Goal: Task Accomplishment & Management: Complete application form

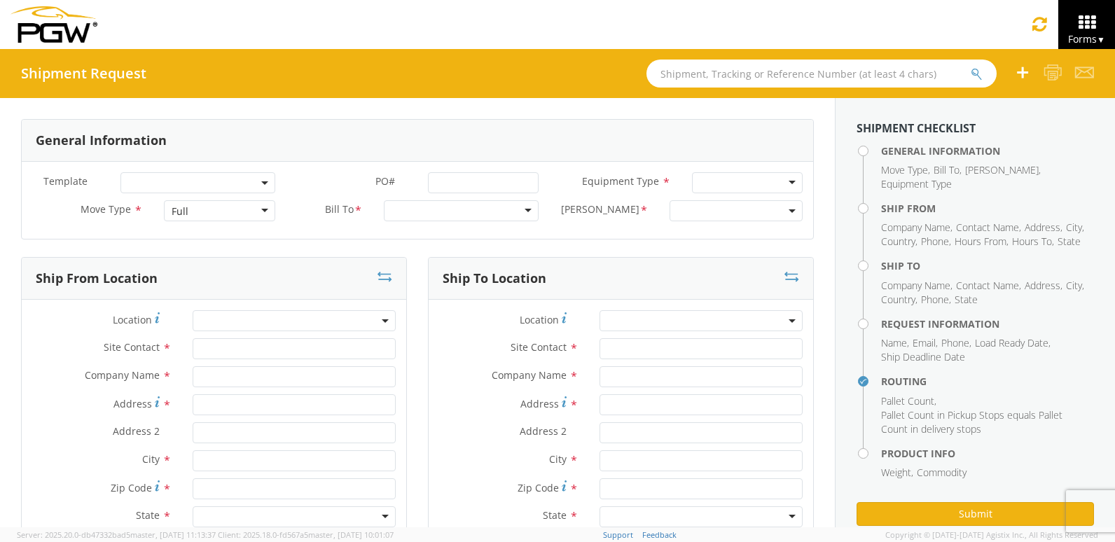
click at [231, 189] on span at bounding box center [197, 182] width 155 height 21
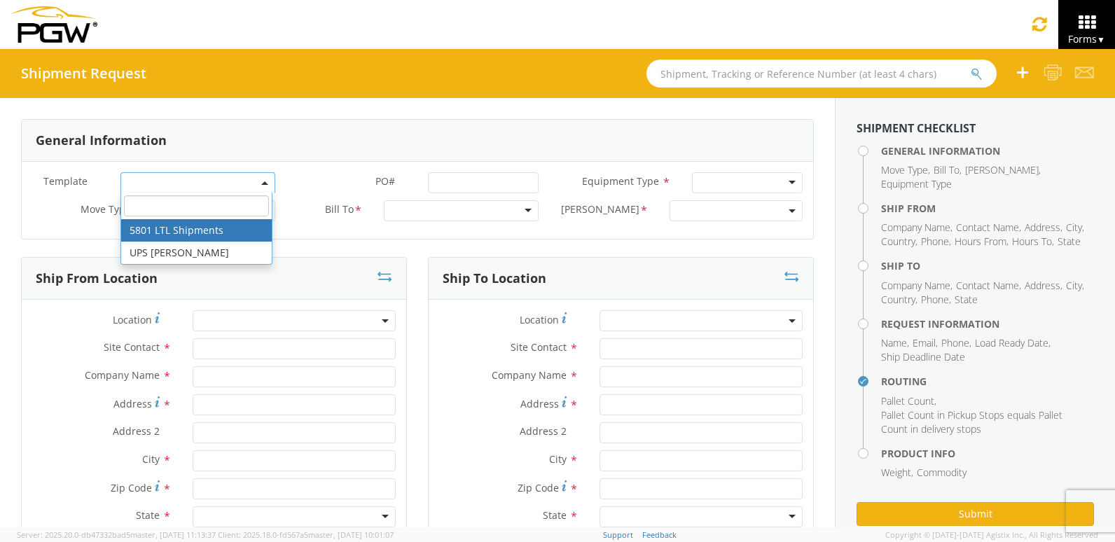
select select "56744968"
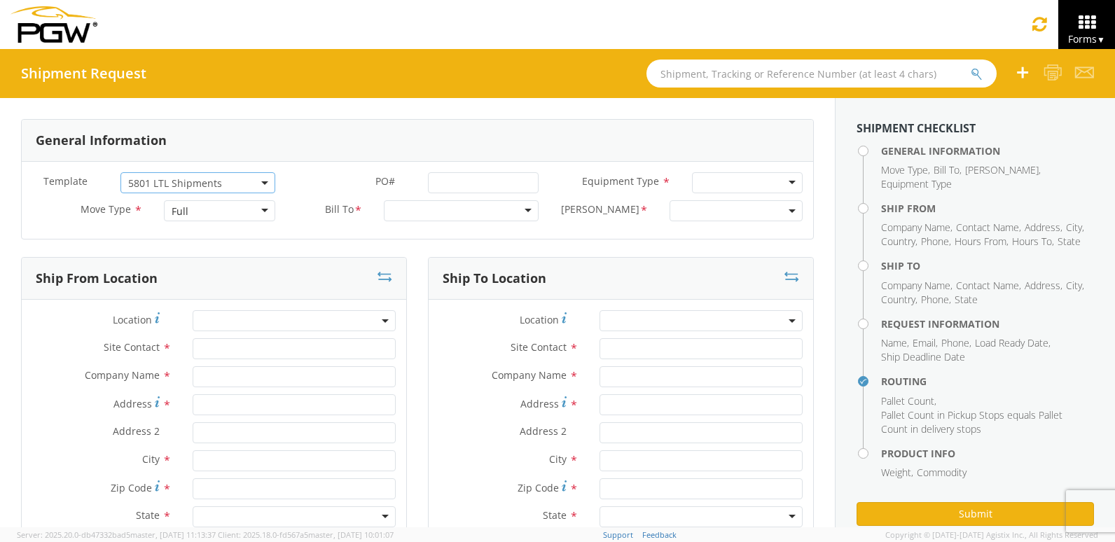
select select
type input "5801 Branch Manager"
type input "PGW"
type input "5000 [GEOGRAPHIC_DATA]"
type input "[GEOGRAPHIC_DATA]"
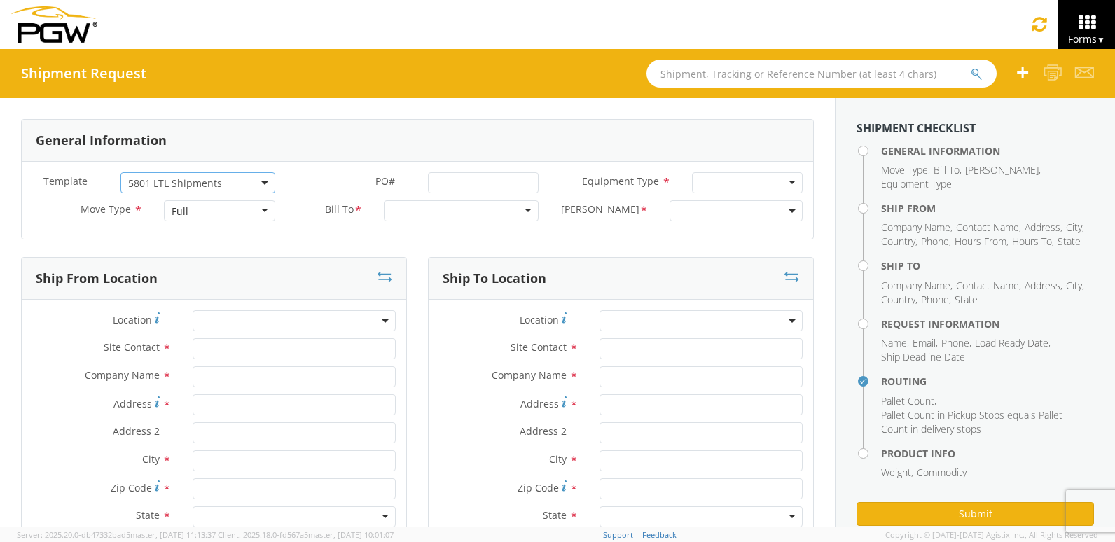
type input "76115"
type input "[EMAIL_ADDRESS][DOMAIN_NAME]"
type input "[PHONE_NUMBER]"
type input "10:35 AM"
type input "11:35 AM"
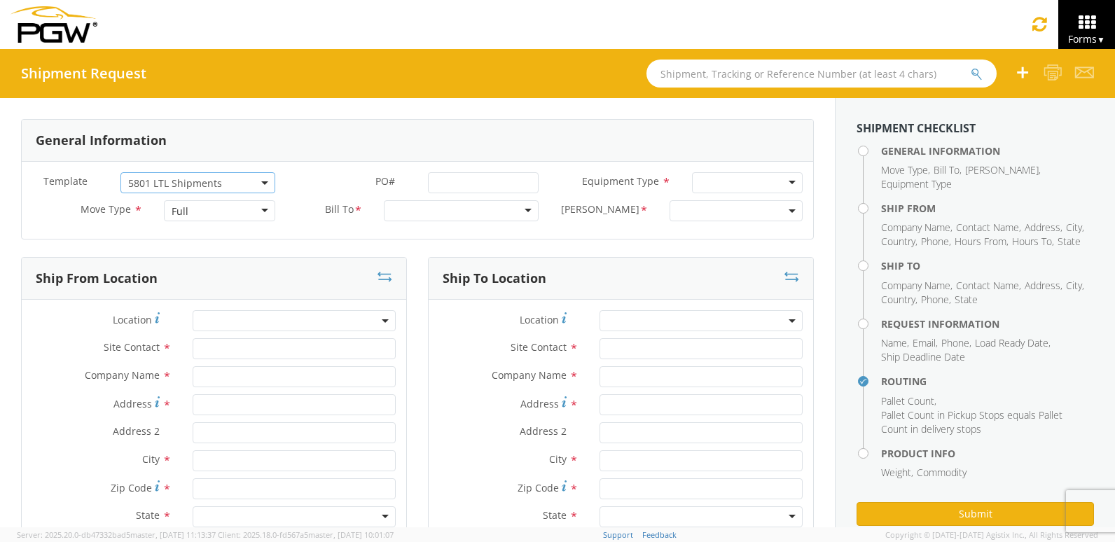
type input "5403 Branch Manager"
type input "PGW"
type input "[STREET_ADDRESS]"
type input "Amarillo"
type input "79101"
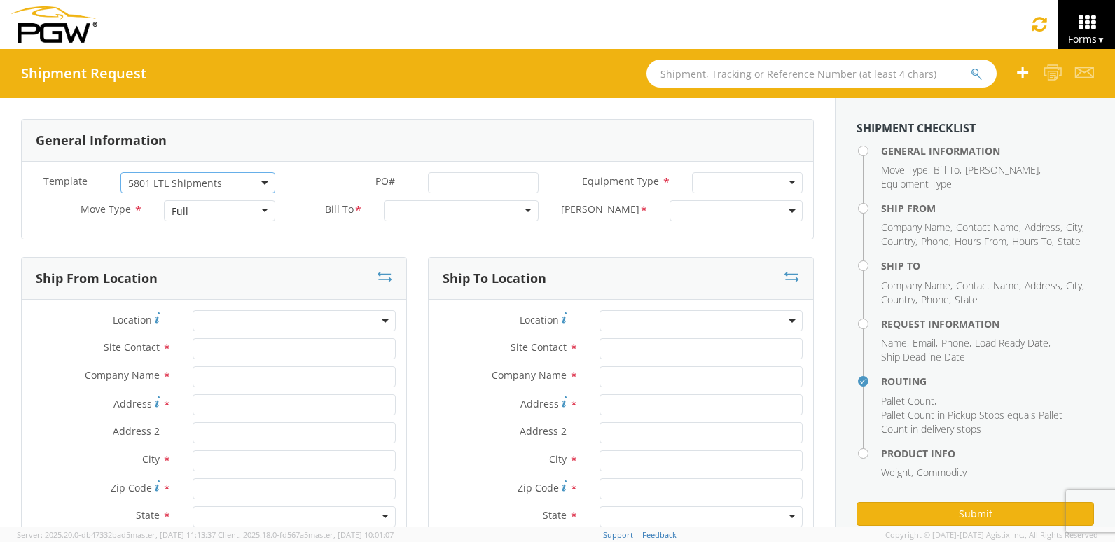
type input "[EMAIL_ADDRESS][DOMAIN_NAME]"
type input "[PHONE_NUMBER]"
type textarea "NO LTL Appt unless noted, ALL Truckload APPT Reqd. Contact [PERSON_NAME]. Call …"
type input "980"
type input "1"
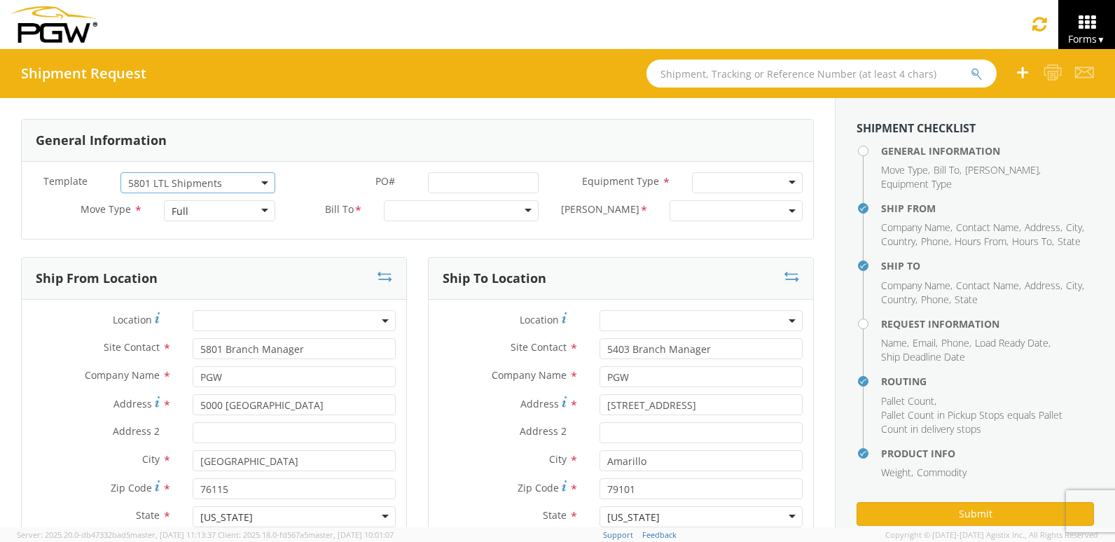
select select "62891"
select select "28259"
click at [230, 172] on span "5801 LTL Shipments" at bounding box center [197, 182] width 155 height 21
click at [314, 223] on div "Bill To * 5329 - PGW autoglass - [GEOGRAPHIC_DATA] 5331 - PGW autoglass - IT 53…" at bounding box center [418, 214] width 264 height 28
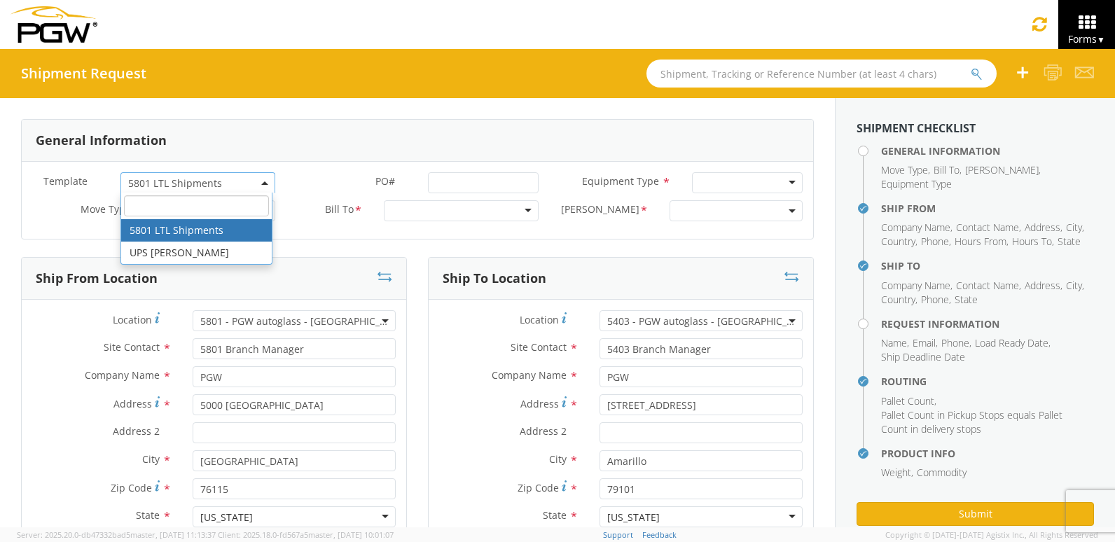
click at [237, 176] on span "5801 LTL Shipments" at bounding box center [197, 182] width 139 height 13
click at [227, 207] on input "search" at bounding box center [197, 205] width 146 height 21
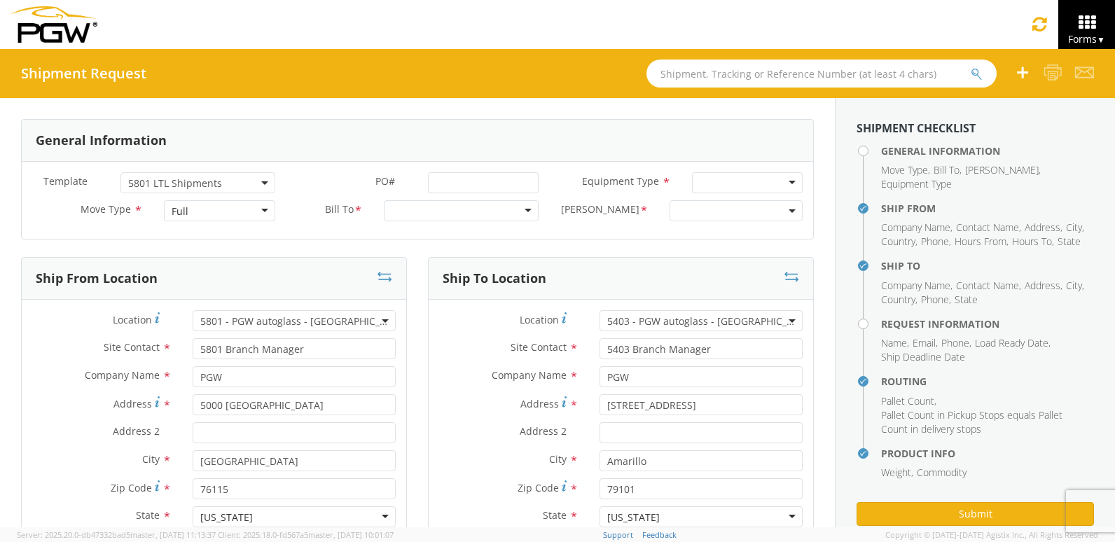
drag, startPoint x: 293, startPoint y: 142, endPoint x: 1, endPoint y: 0, distance: 325.3
click at [293, 141] on div "General Information" at bounding box center [417, 141] width 791 height 42
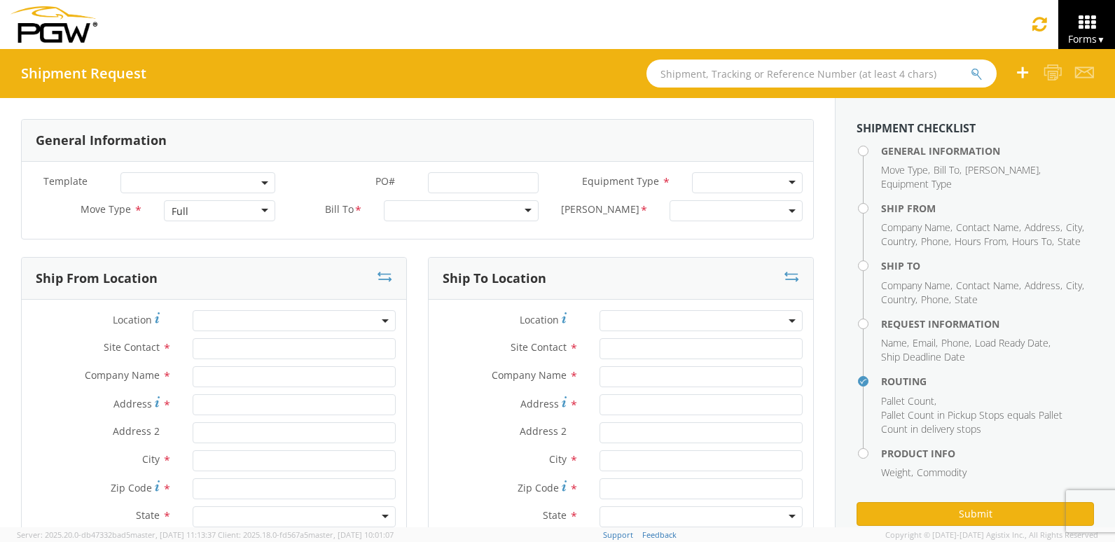
click at [202, 211] on div "Full" at bounding box center [219, 210] width 111 height 21
click at [440, 200] on div "PO# *" at bounding box center [418, 186] width 264 height 28
click at [441, 208] on div at bounding box center [461, 210] width 155 height 21
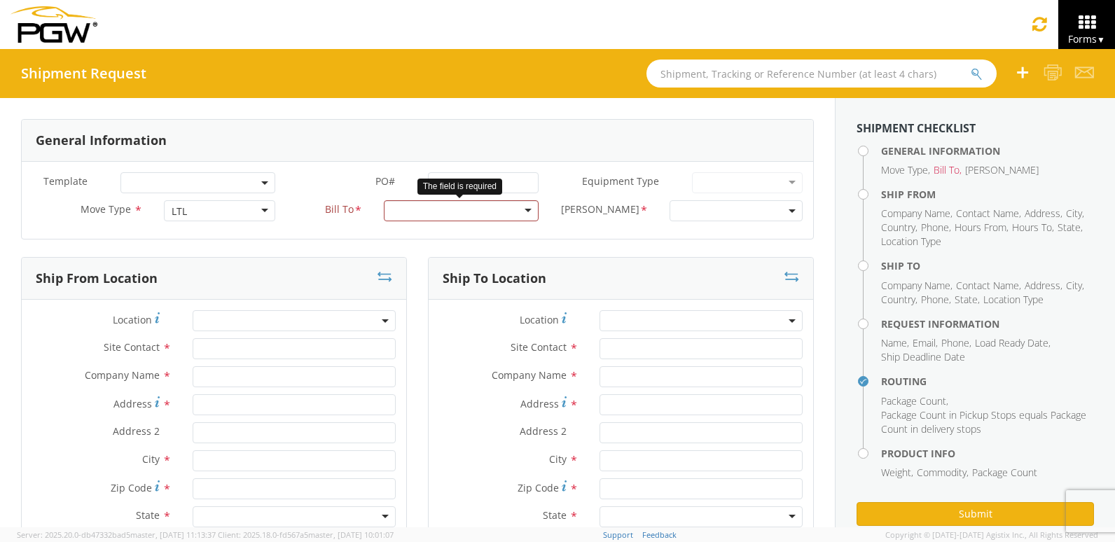
click at [507, 206] on div at bounding box center [461, 210] width 155 height 21
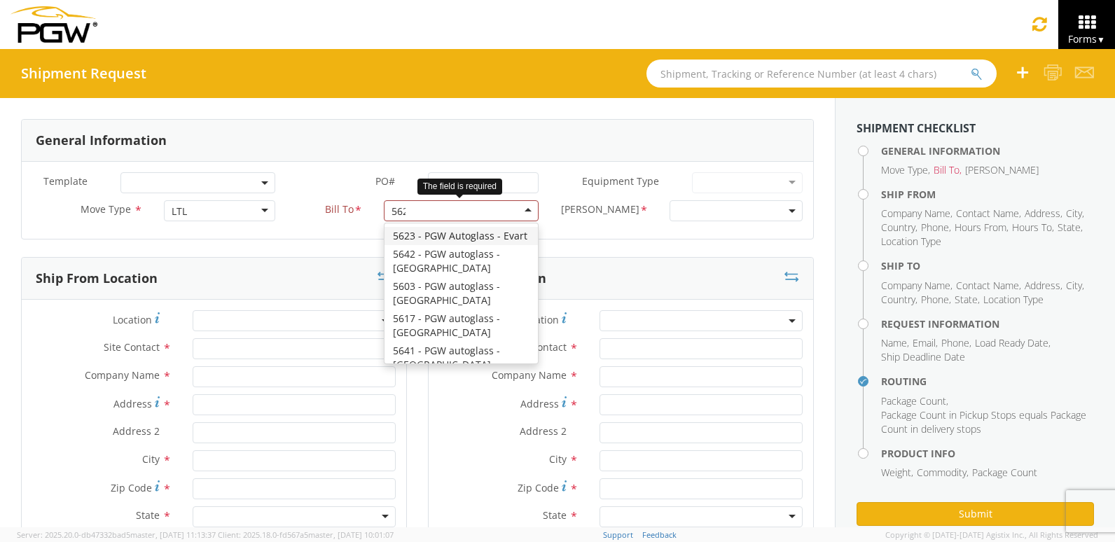
type input "5622"
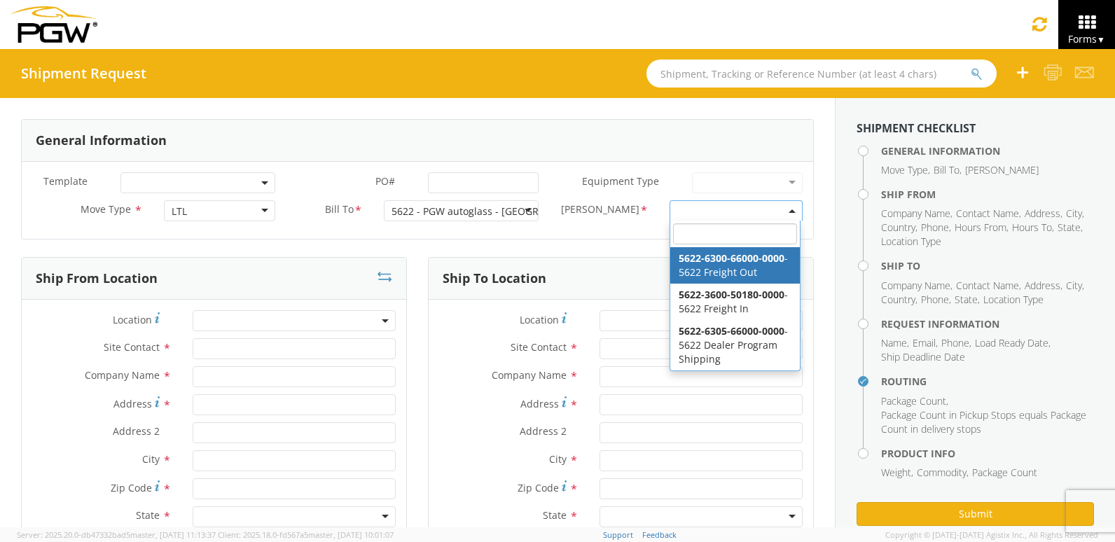
click at [753, 214] on span at bounding box center [735, 210] width 133 height 21
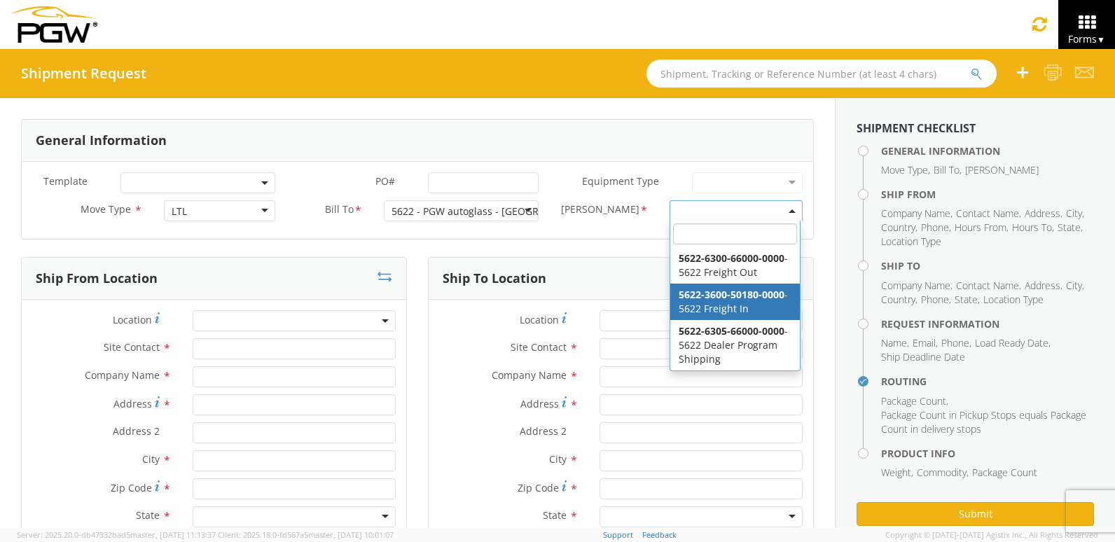
scroll to position [1, 0]
click at [414, 214] on div "5622 - PGW autoglass - [GEOGRAPHIC_DATA]" at bounding box center [495, 210] width 208 height 14
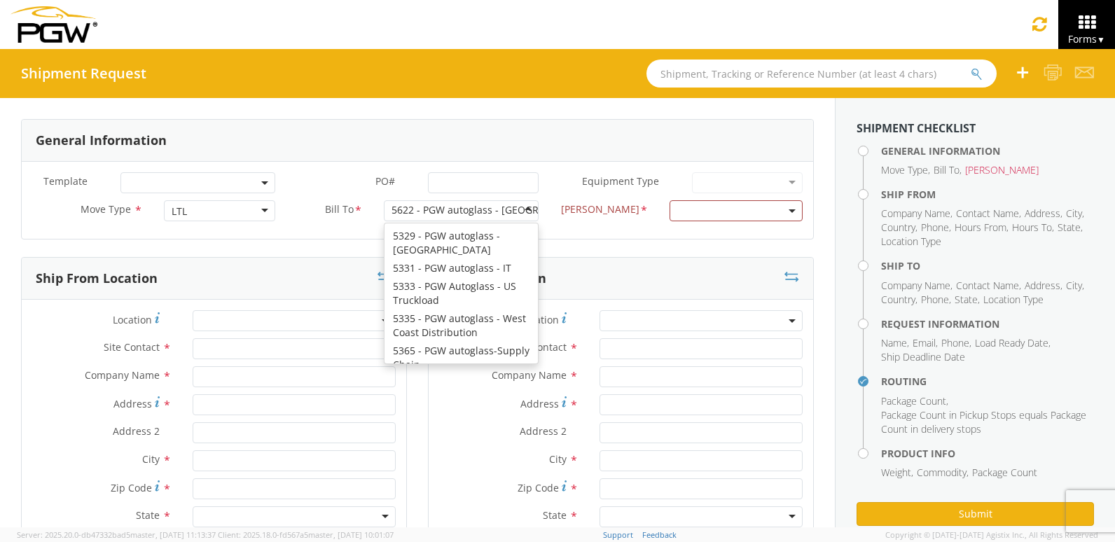
click at [487, 209] on div "5622 - PGW autoglass - [GEOGRAPHIC_DATA]" at bounding box center [495, 210] width 208 height 14
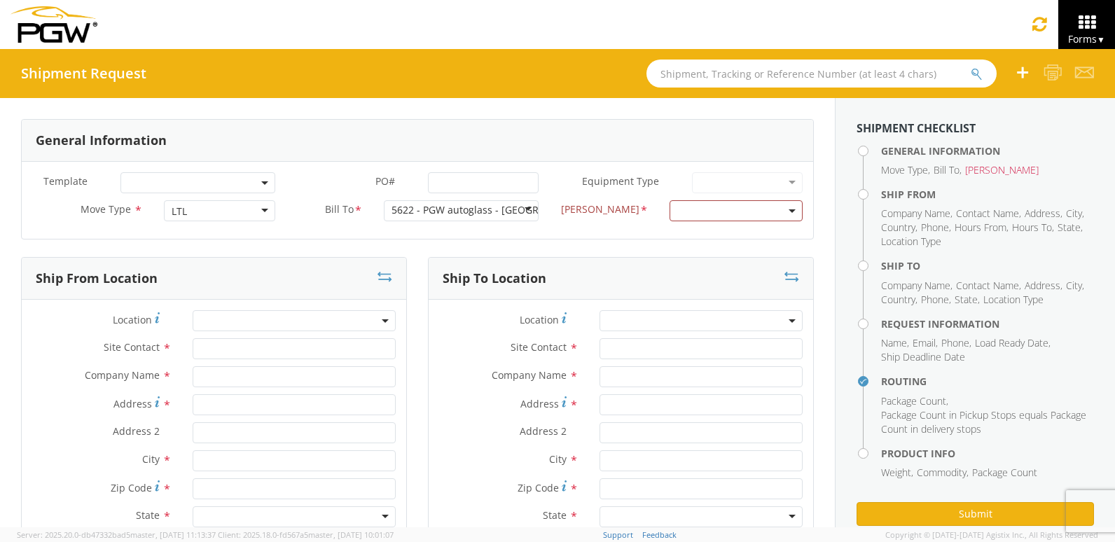
click at [459, 212] on div "5622 - PGW autoglass - [GEOGRAPHIC_DATA]" at bounding box center [495, 210] width 208 height 14
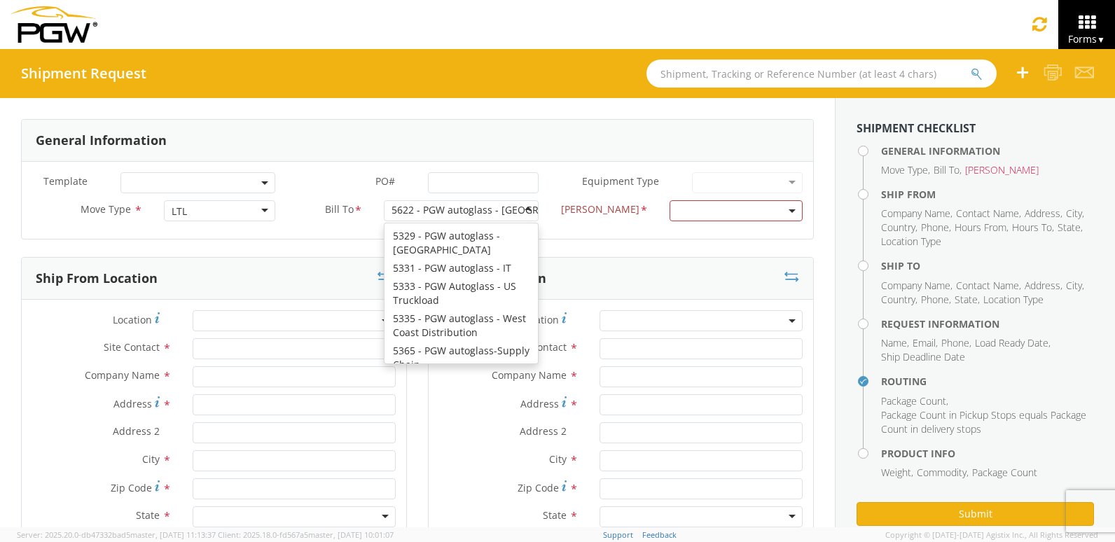
click at [456, 212] on div "5622 - PGW autoglass - [GEOGRAPHIC_DATA]" at bounding box center [495, 210] width 208 height 14
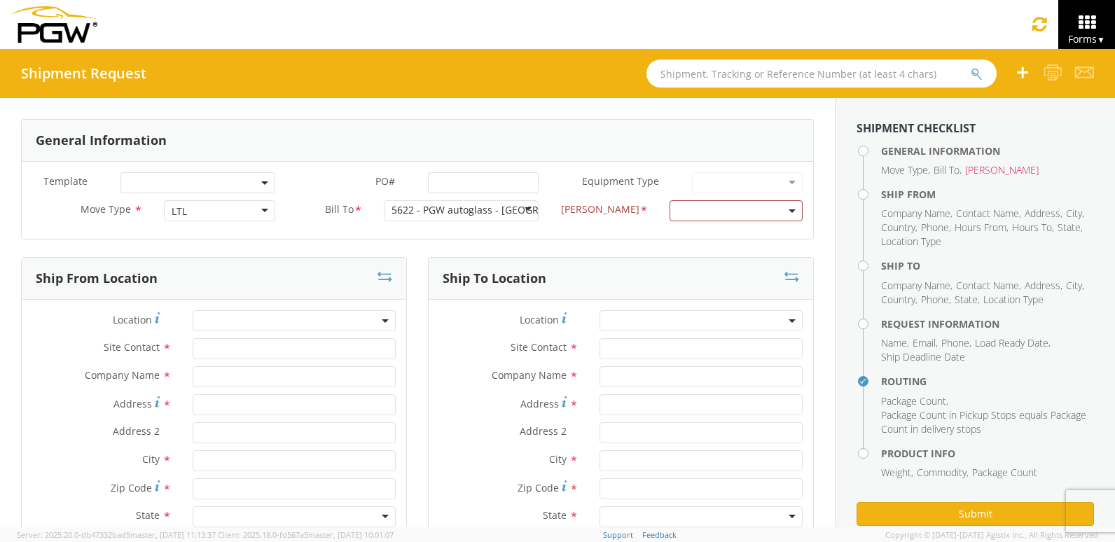
click at [477, 211] on div "5622 - PGW autoglass - [GEOGRAPHIC_DATA]" at bounding box center [495, 210] width 208 height 14
click at [461, 211] on div "5622 - PGW autoglass - [GEOGRAPHIC_DATA]" at bounding box center [495, 210] width 208 height 14
click at [693, 202] on span at bounding box center [735, 210] width 133 height 21
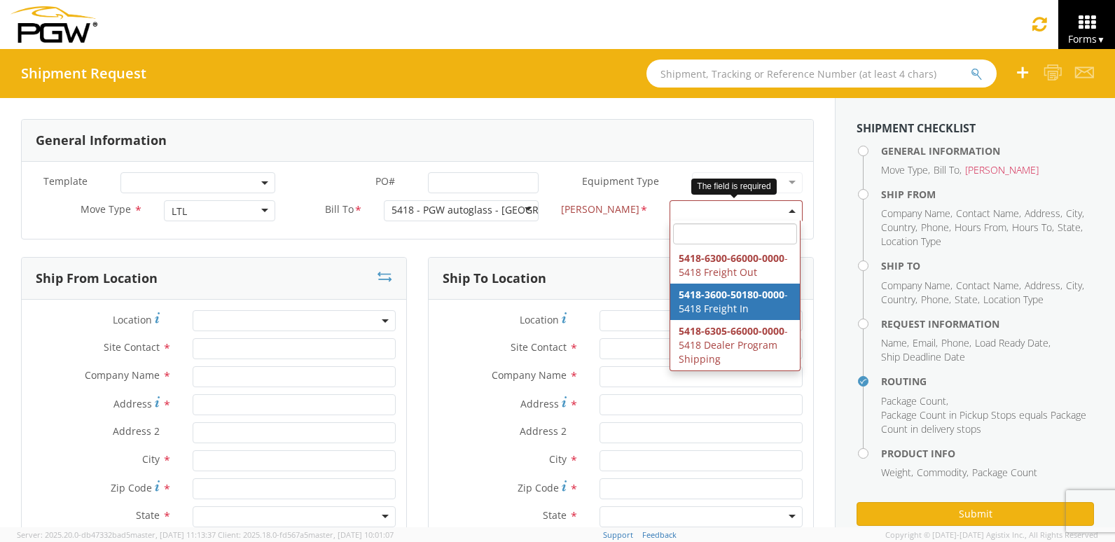
select select "5418-3600-50180-0000"
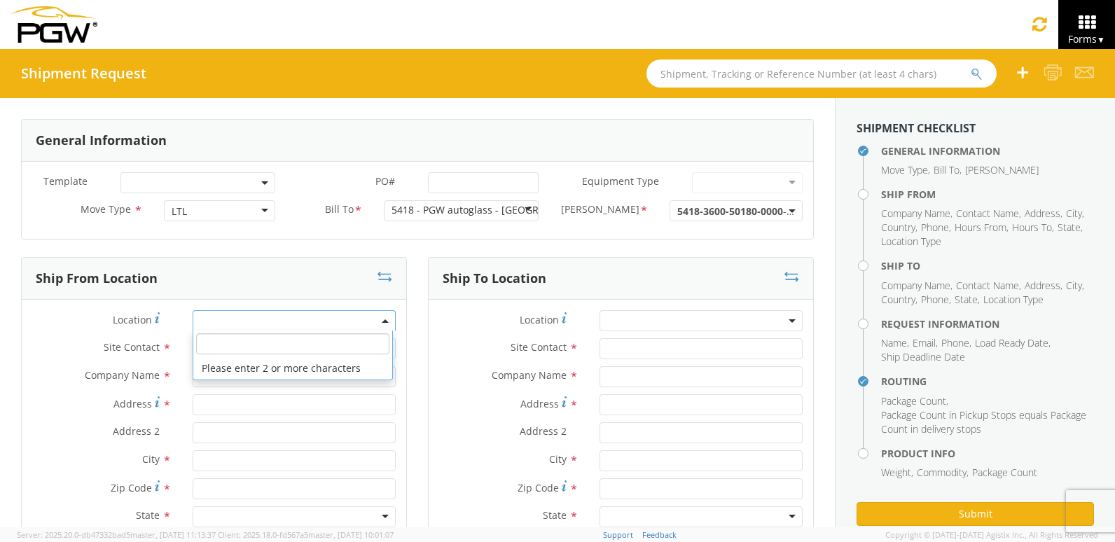
click at [257, 321] on span at bounding box center [294, 320] width 203 height 21
click at [147, 322] on span "Location" at bounding box center [132, 319] width 39 height 13
click at [249, 351] on input "text" at bounding box center [294, 348] width 203 height 21
click at [223, 322] on span at bounding box center [294, 320] width 203 height 21
click at [235, 347] on input "search" at bounding box center [292, 343] width 193 height 21
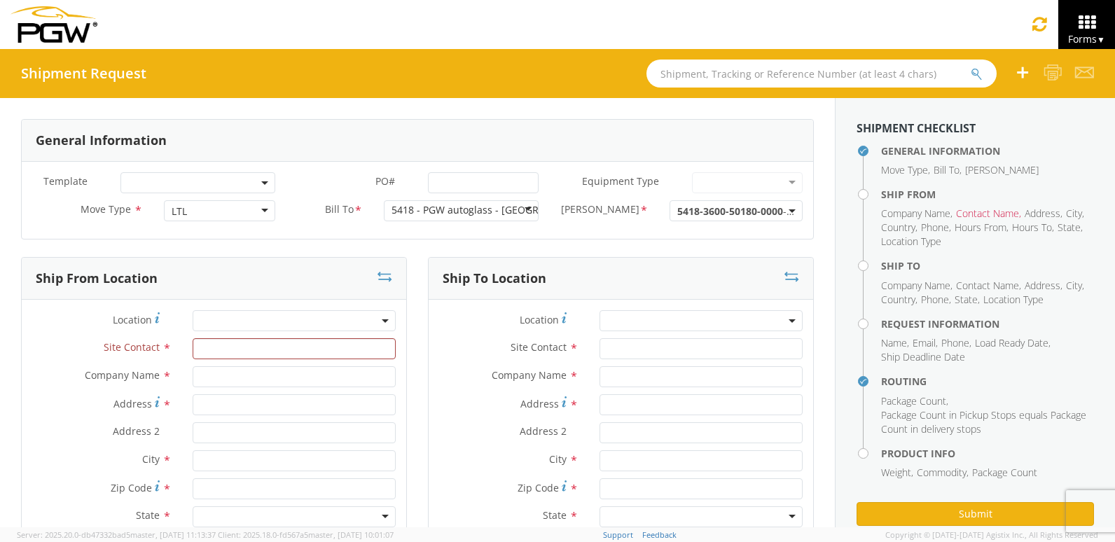
click at [228, 272] on div "Ship From Location" at bounding box center [214, 279] width 384 height 42
click at [294, 379] on input "text" at bounding box center [294, 376] width 203 height 21
click at [266, 349] on input "text" at bounding box center [294, 348] width 203 height 21
click at [261, 321] on span at bounding box center [294, 320] width 203 height 21
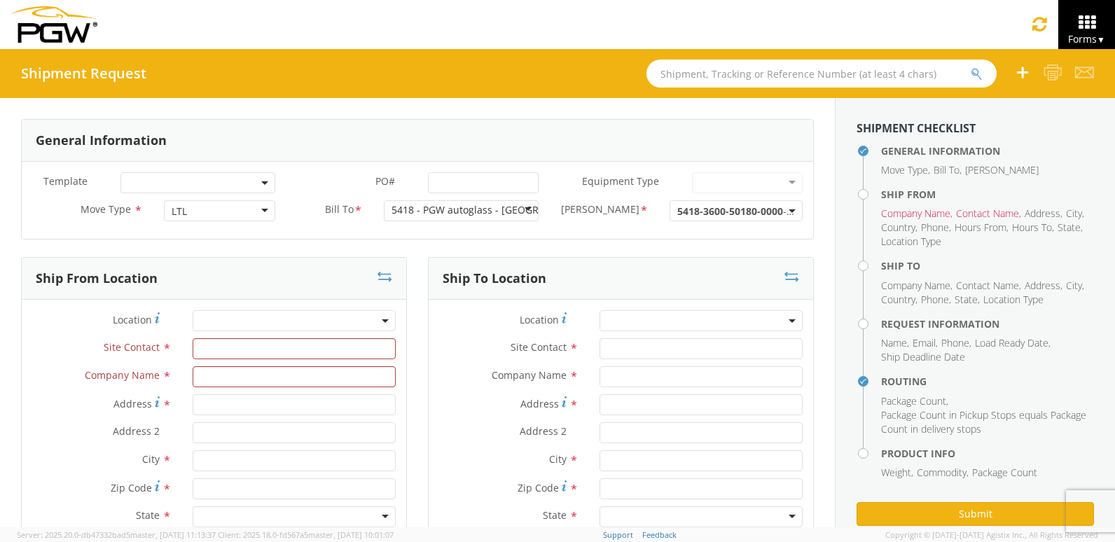
click at [237, 324] on span at bounding box center [294, 320] width 203 height 21
click at [280, 345] on input "search" at bounding box center [292, 343] width 193 height 21
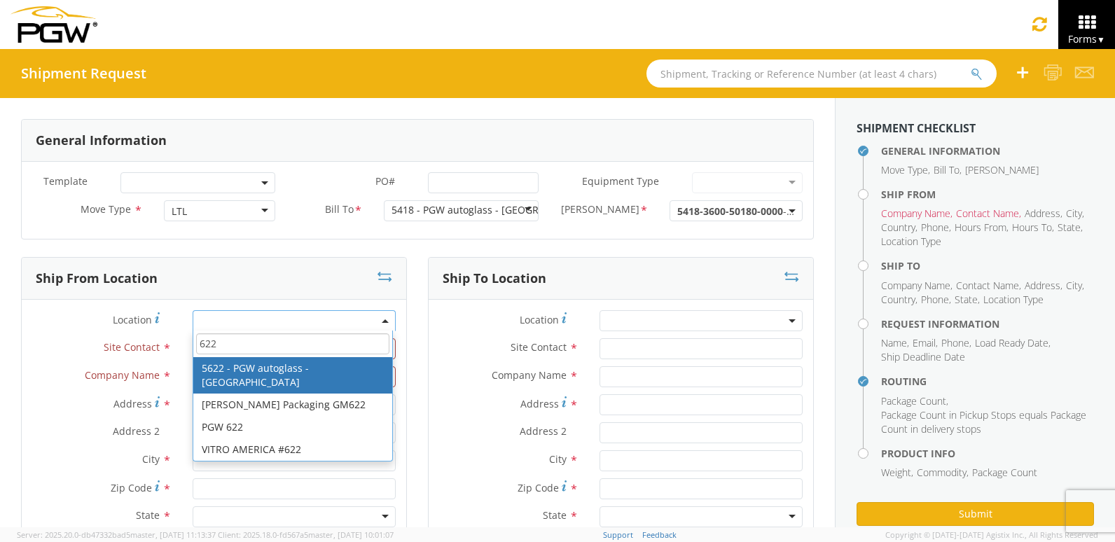
type input "622"
type input "5622 Branch Manager"
type input "5622 - PGW autoglass - [GEOGRAPHIC_DATA]"
type input "3455 W Ninigret Dr."
type input "Suite 600"
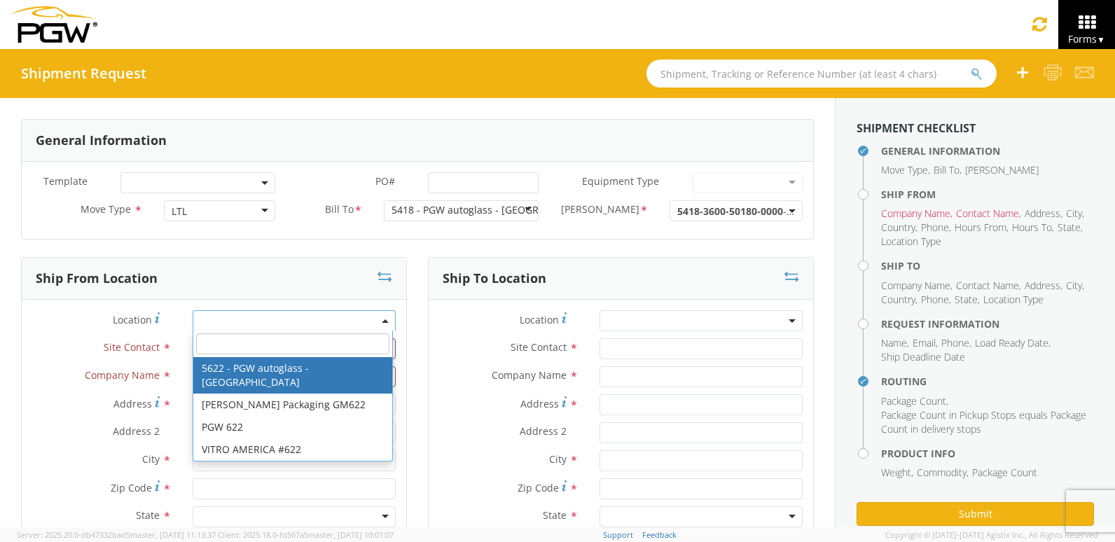
type input "Salt Lake City"
type input "84104"
type input "lkqsp_o_pm_5622@pgwag.com"
type input "801-908-6475"
type input "8:00 AM"
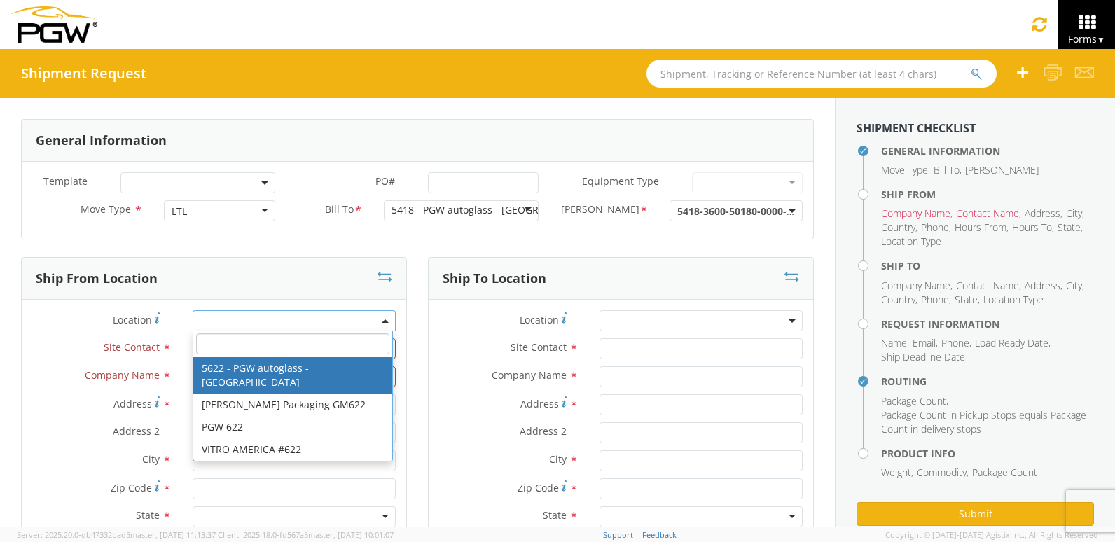
type input "1:00 PM"
select select "28415"
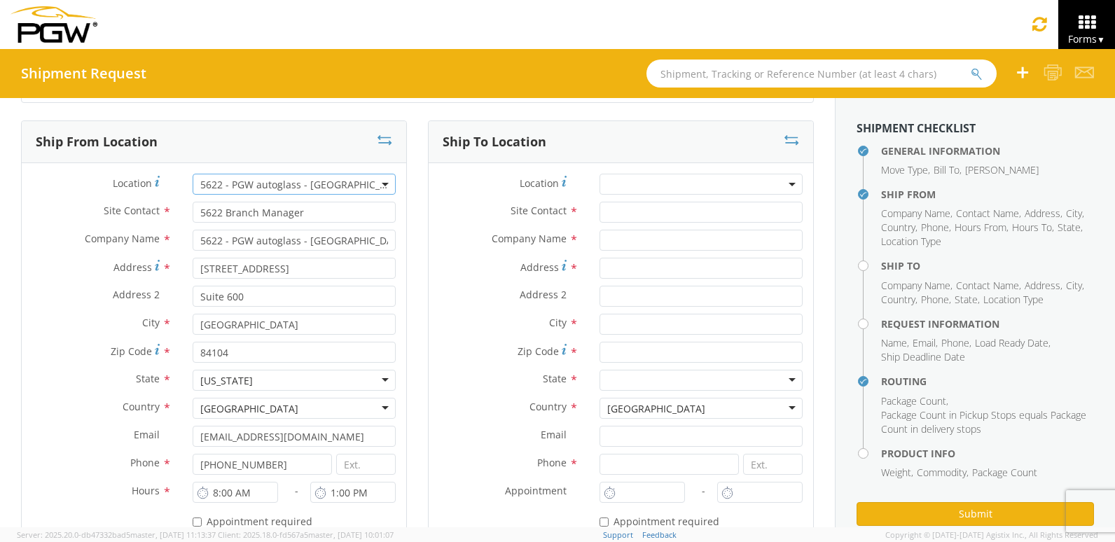
scroll to position [140, 0]
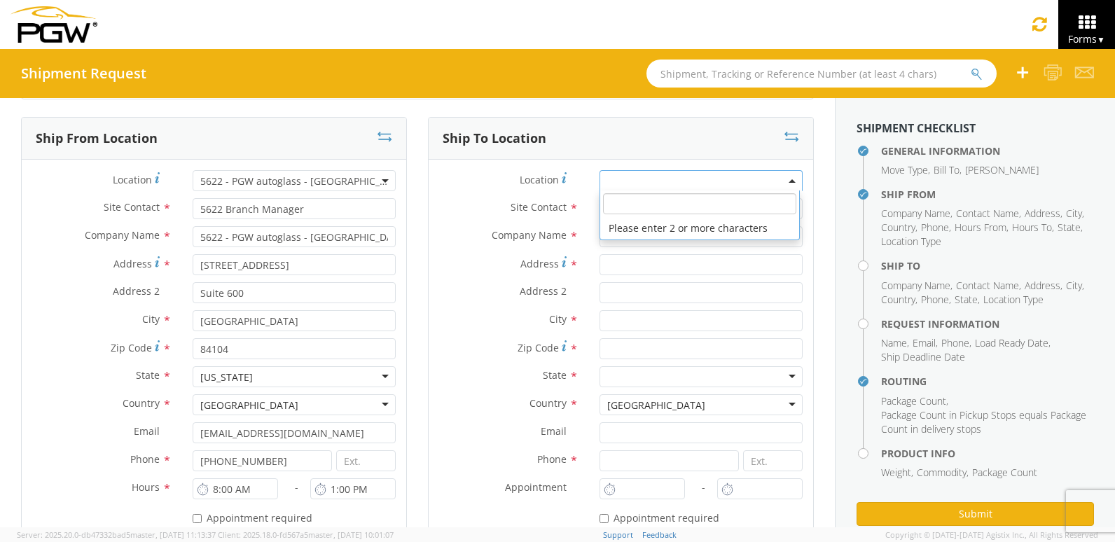
click at [680, 178] on span at bounding box center [700, 180] width 203 height 21
click at [673, 203] on input "search" at bounding box center [699, 203] width 193 height 21
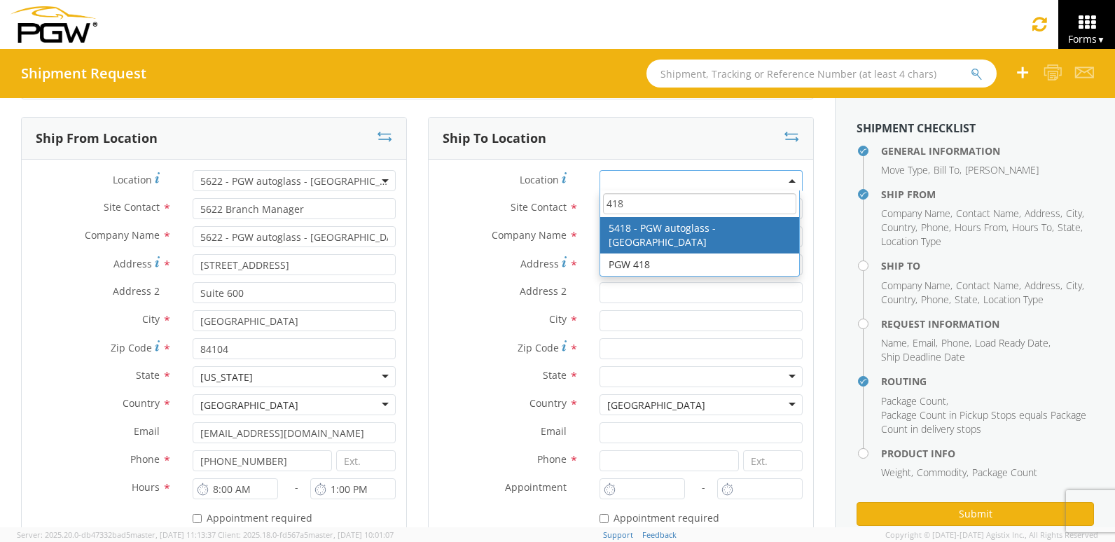
type input "418"
type input "5418 Branch Manager"
type input "5418 - PGW autoglass - [GEOGRAPHIC_DATA]"
type input "5055 Kalamath St"
type input "Denver"
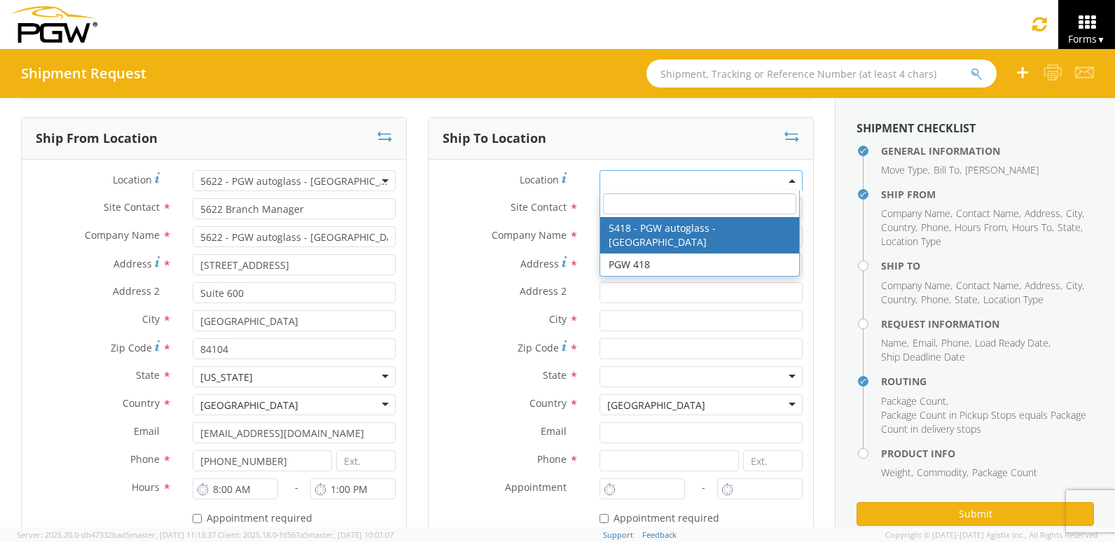
type input "80221"
type input "lkqsp_o_pm_5418@pgwag.com"
type input "303-949-8191"
type input "7:00 AM"
type input "2:30 PM"
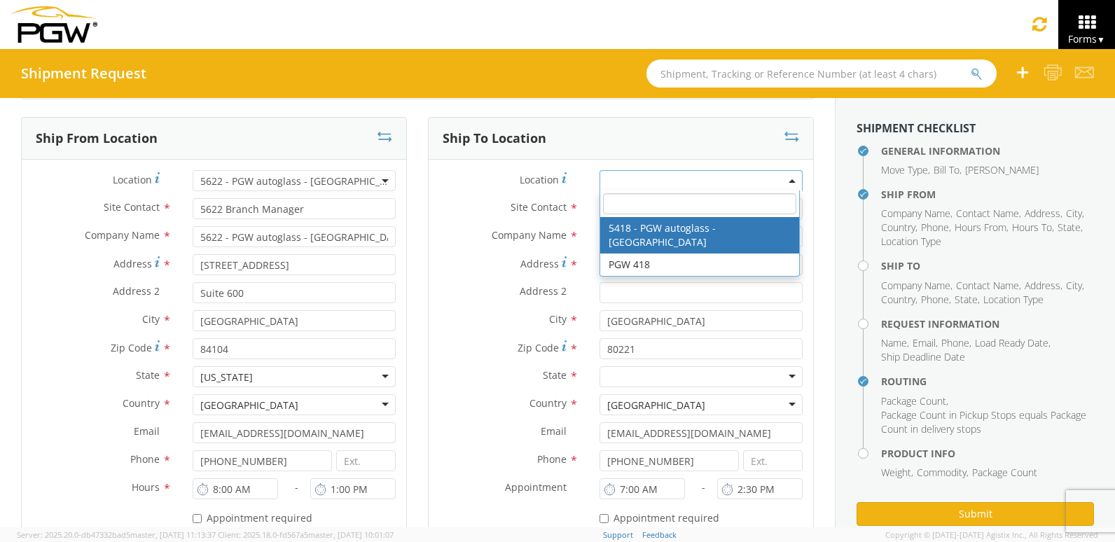
select select "28269"
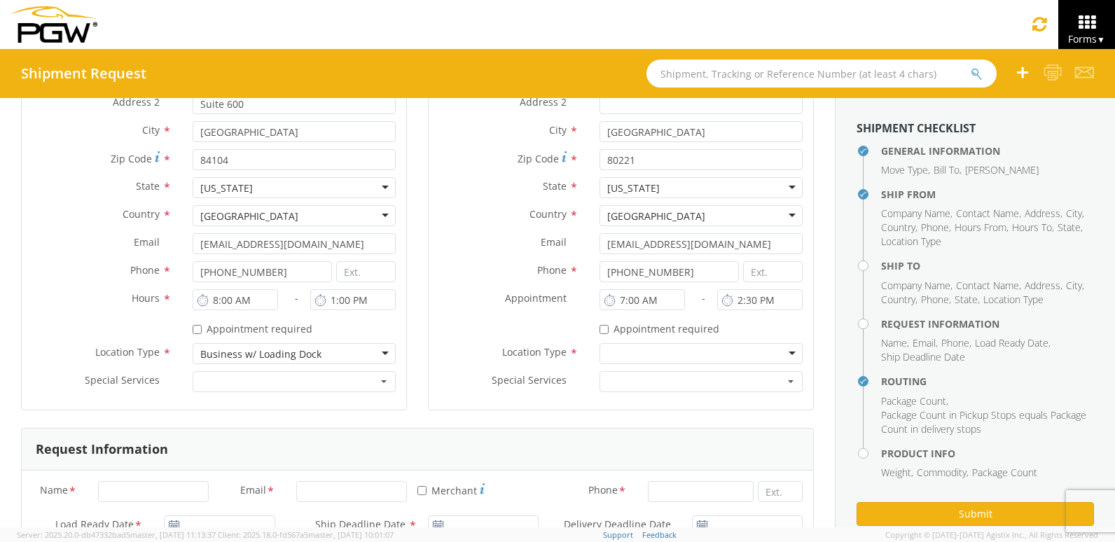
scroll to position [420, 0]
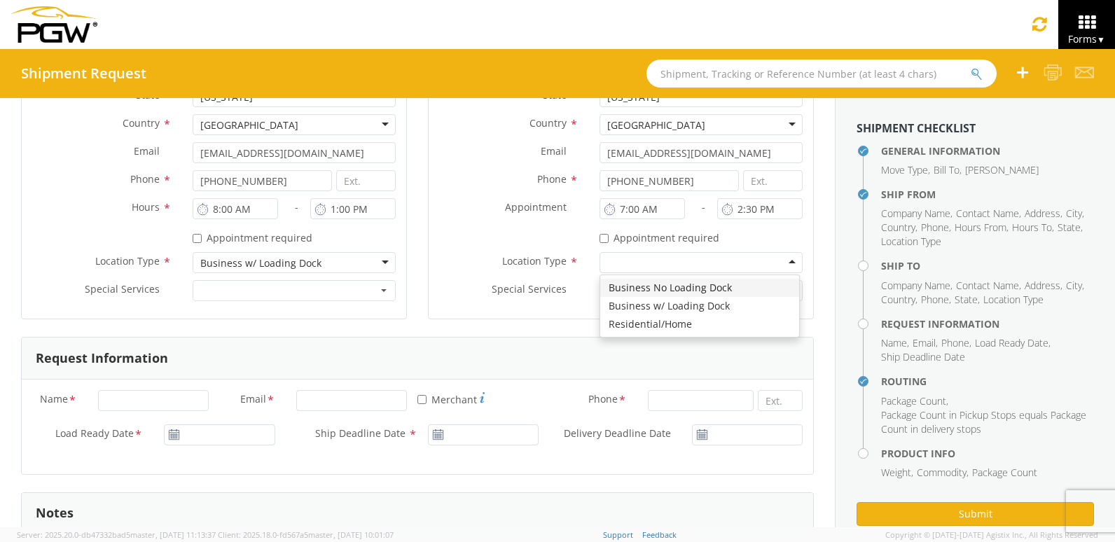
click at [662, 258] on div at bounding box center [700, 262] width 203 height 21
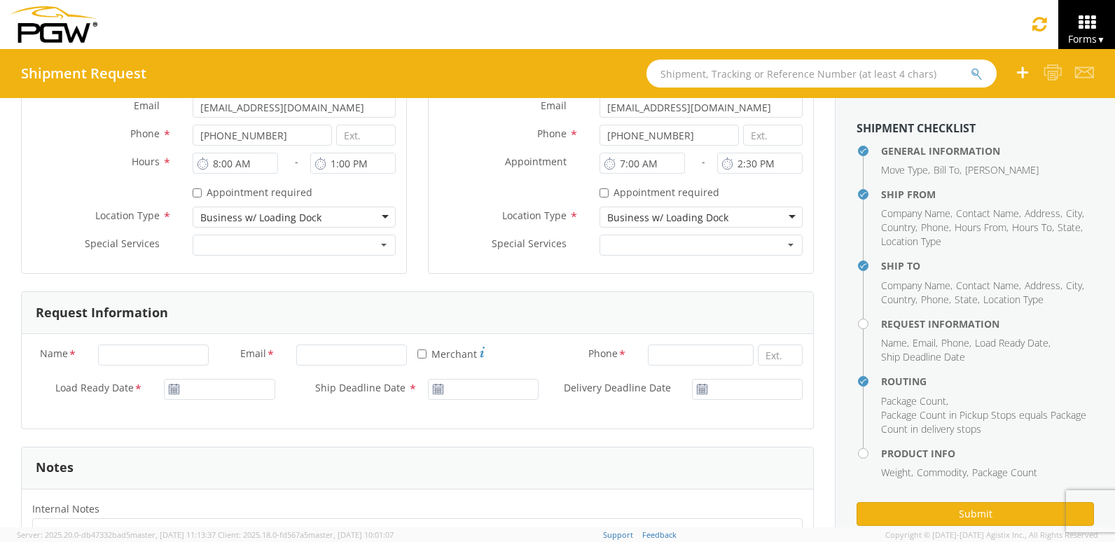
scroll to position [490, 0]
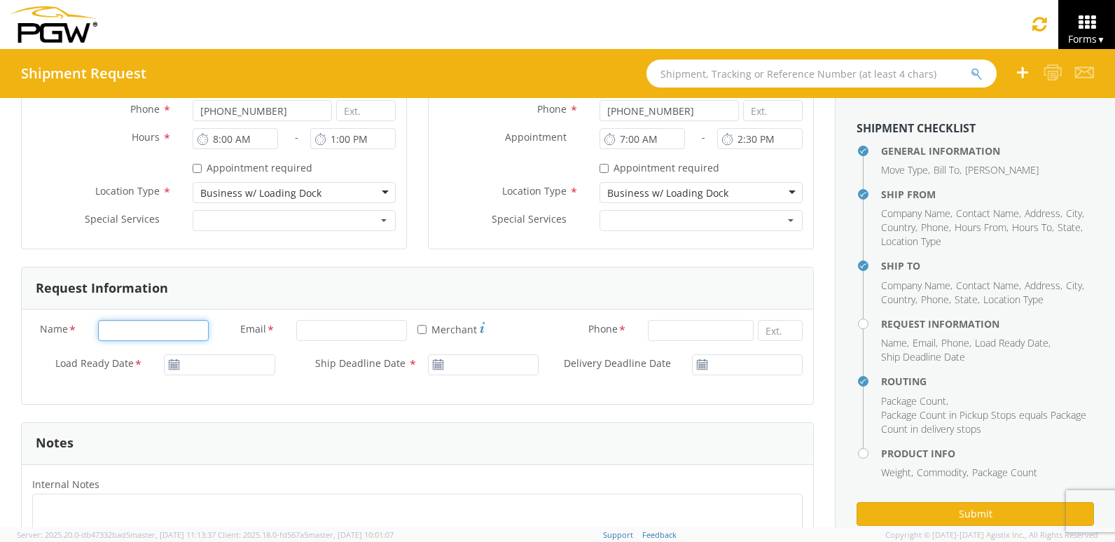
click at [170, 328] on input "Name *" at bounding box center [153, 330] width 111 height 21
click at [254, 267] on div "Request Information" at bounding box center [417, 288] width 791 height 42
click at [123, 333] on input "Name *" at bounding box center [153, 330] width 111 height 21
click at [181, 335] on input "Name *" at bounding box center [153, 330] width 111 height 21
drag, startPoint x: 190, startPoint y: 334, endPoint x: 64, endPoint y: 328, distance: 125.5
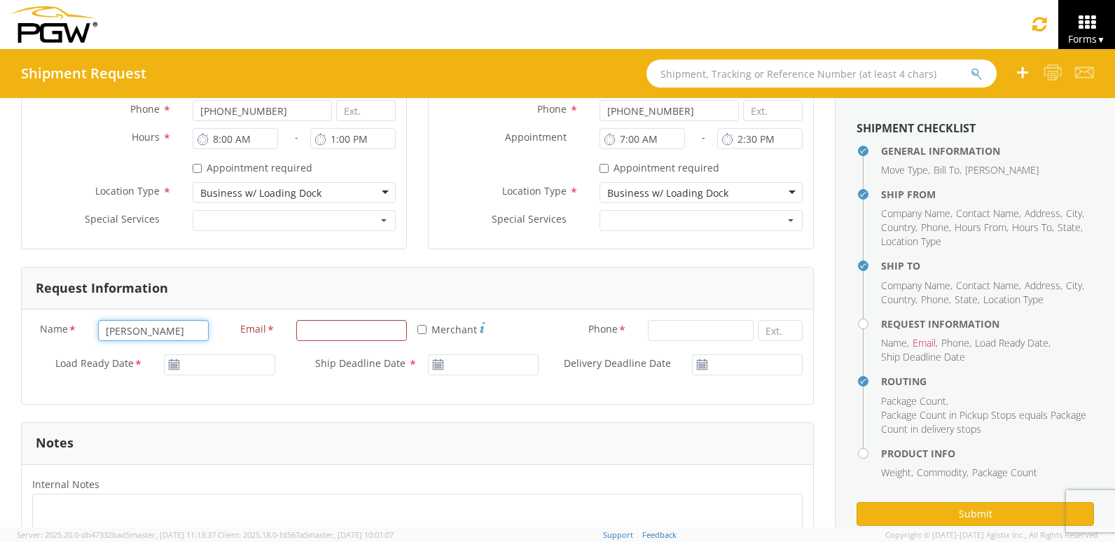
click at [64, 328] on div "Name * Hunter Manning" at bounding box center [121, 330] width 198 height 21
type input "BRETT LITTLE"
type input "4356701030"
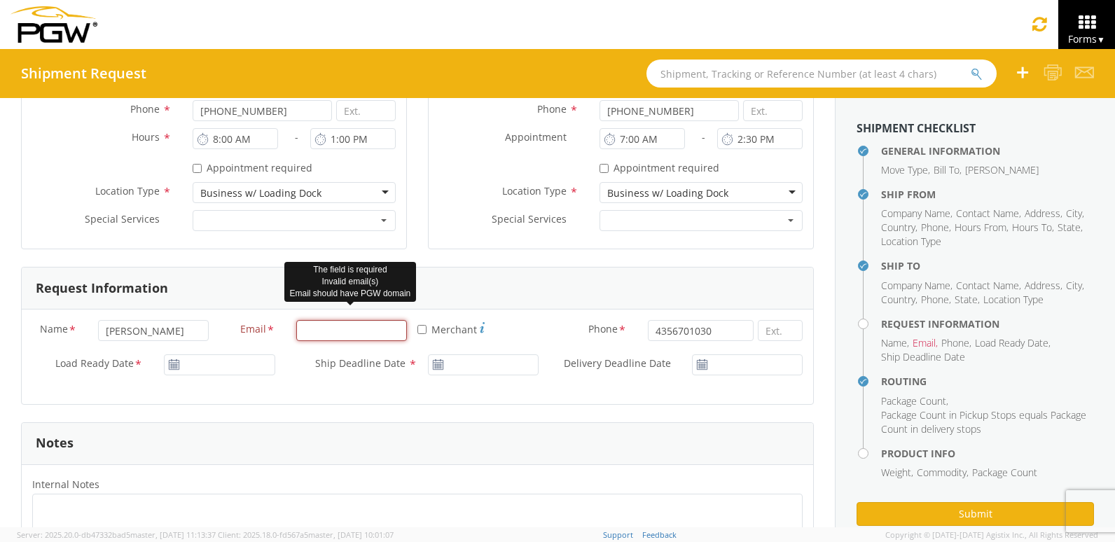
click at [318, 334] on input "Email *" at bounding box center [351, 330] width 111 height 21
type input "blittle@pgwautoglass.com"
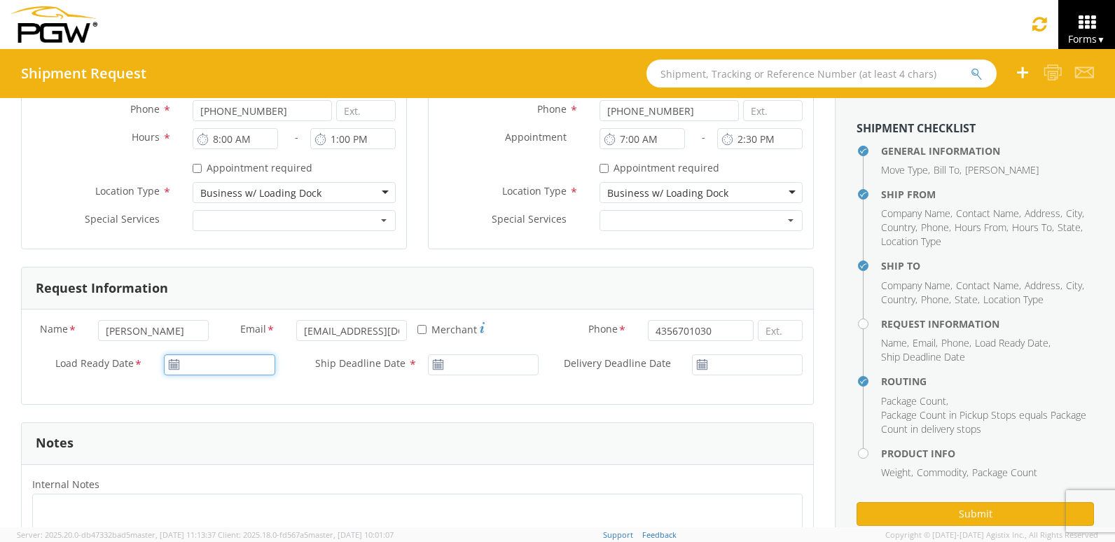
type input "10/06/2025"
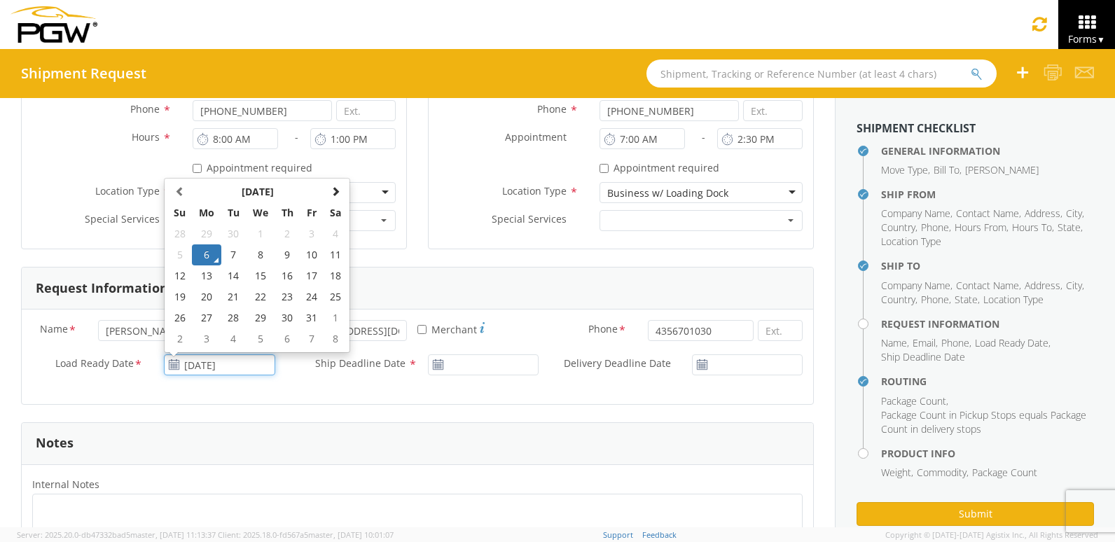
click at [233, 374] on input "10/06/2025" at bounding box center [219, 364] width 111 height 21
click at [201, 258] on td "6" at bounding box center [206, 254] width 29 height 21
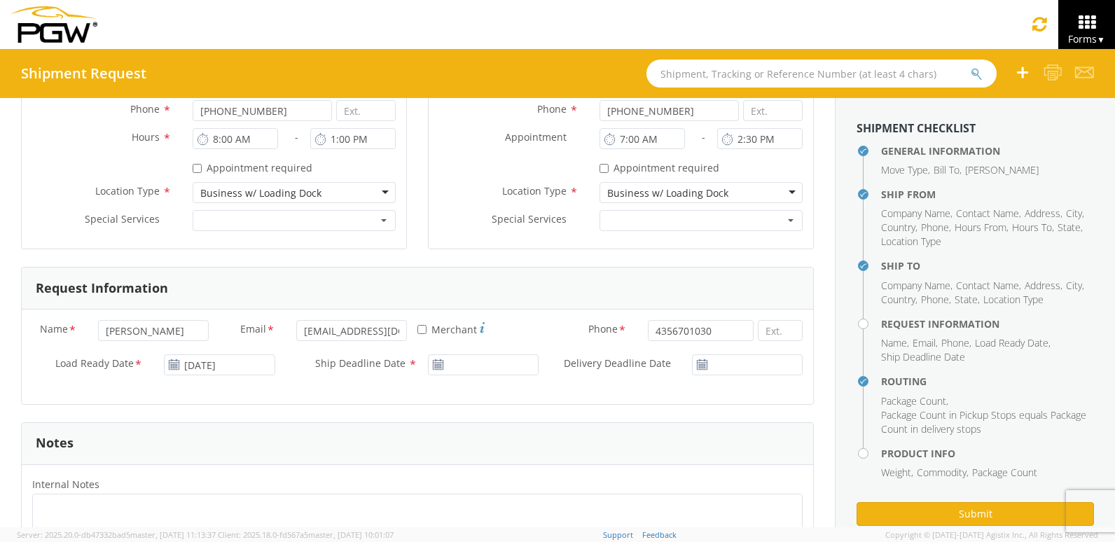
click at [484, 377] on div "Ship Deadline Date *" at bounding box center [418, 368] width 264 height 28
type input "10/06/2025"
click at [477, 372] on input "10/06/2025" at bounding box center [483, 364] width 111 height 21
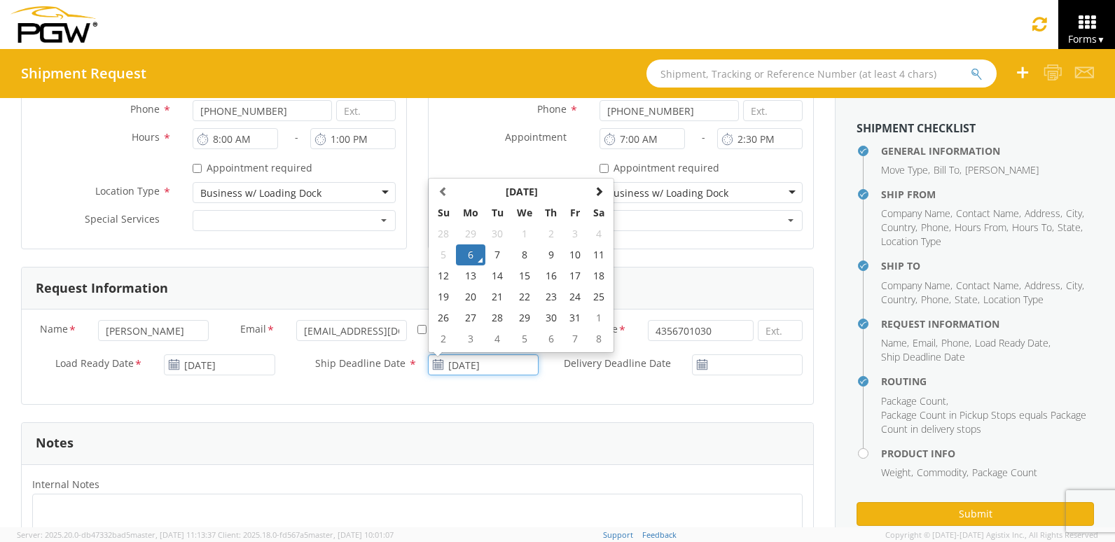
click at [460, 260] on td "6" at bounding box center [470, 254] width 29 height 21
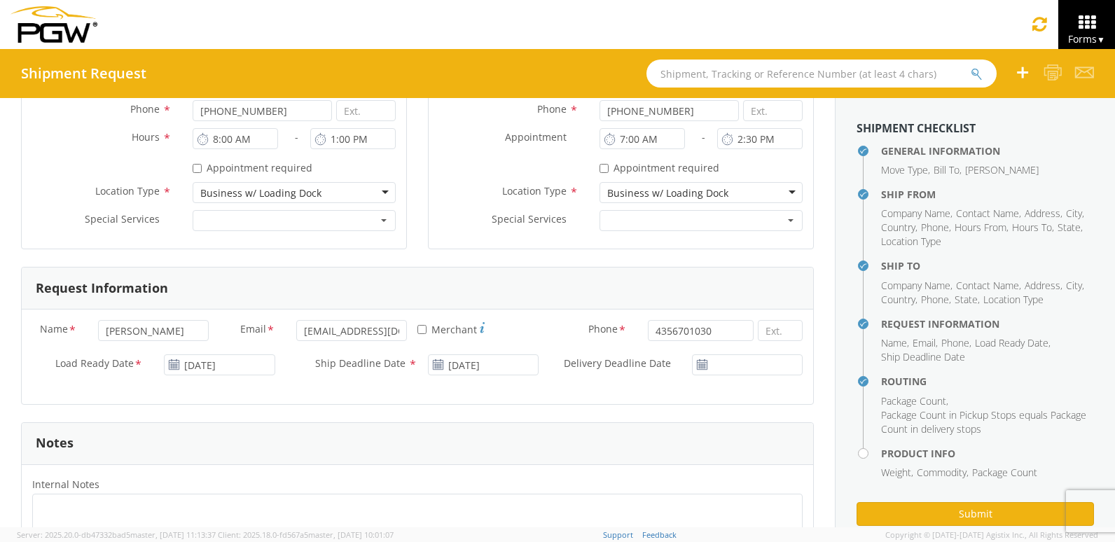
scroll to position [1120, 0]
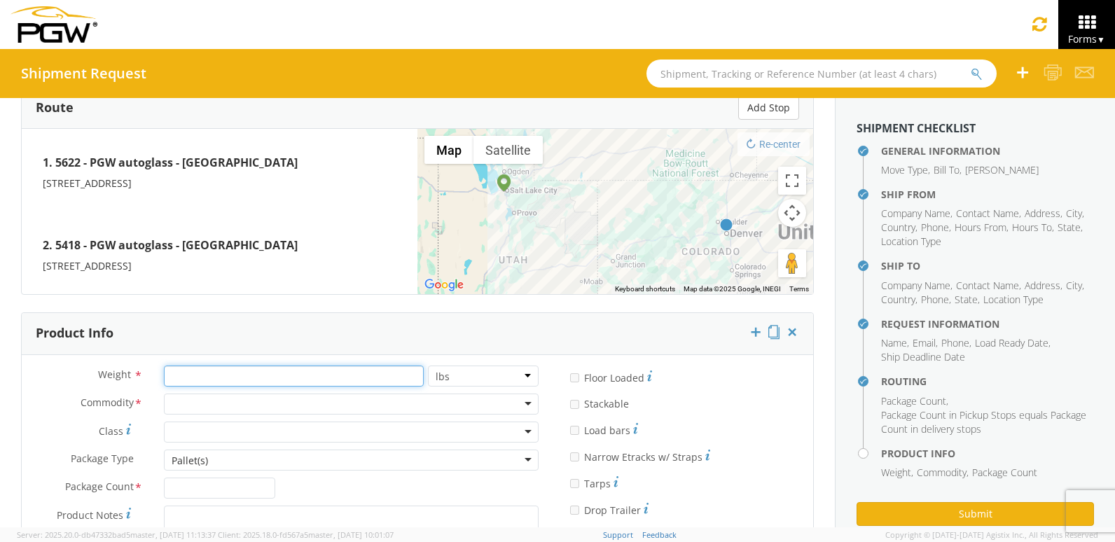
click at [221, 377] on input "number" at bounding box center [293, 375] width 259 height 21
type input "100"
click at [199, 409] on div at bounding box center [351, 403] width 375 height 21
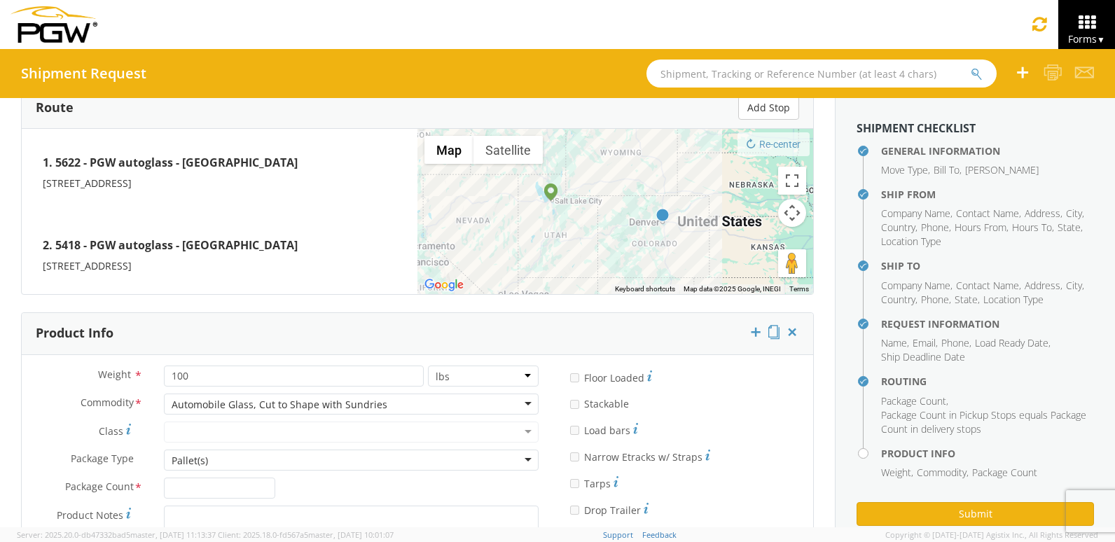
click at [279, 404] on div "Automobile Glass, Cut to Shape with Sundries" at bounding box center [280, 405] width 216 height 14
click at [312, 403] on div "Auto Glass" at bounding box center [351, 403] width 375 height 21
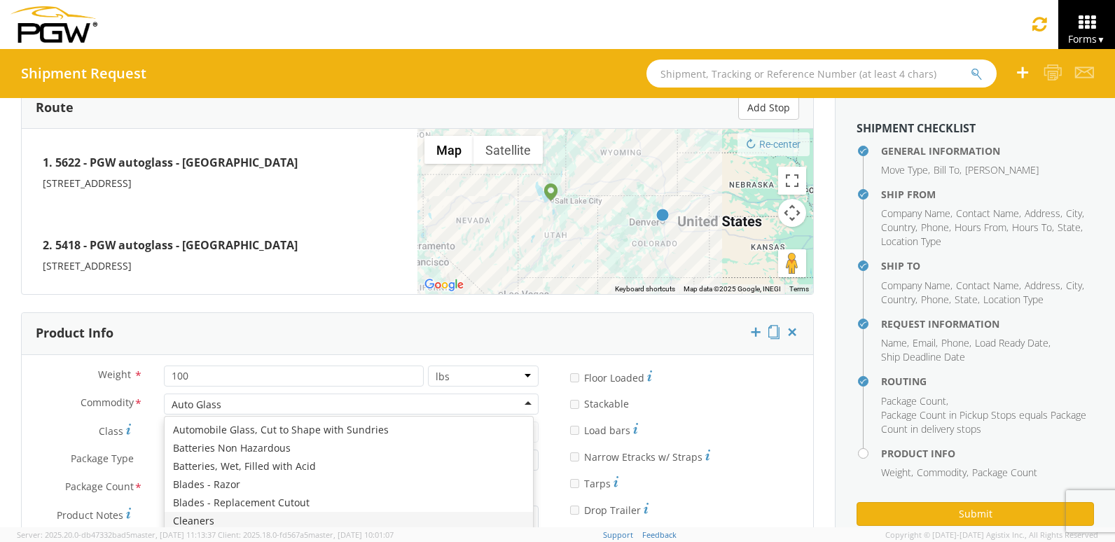
scroll to position [70, 0]
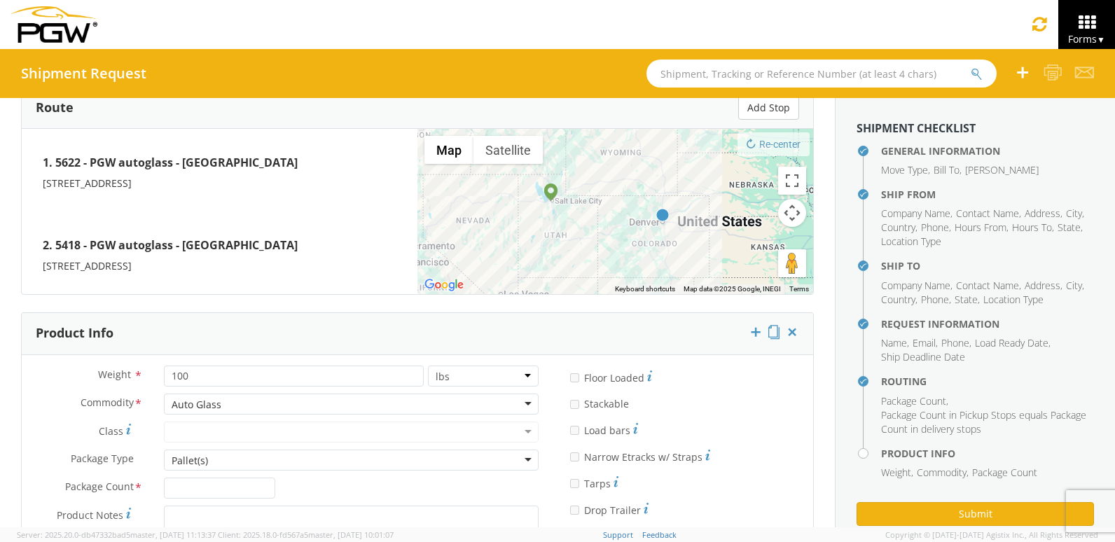
click at [214, 335] on div "Product Info" at bounding box center [417, 334] width 791 height 42
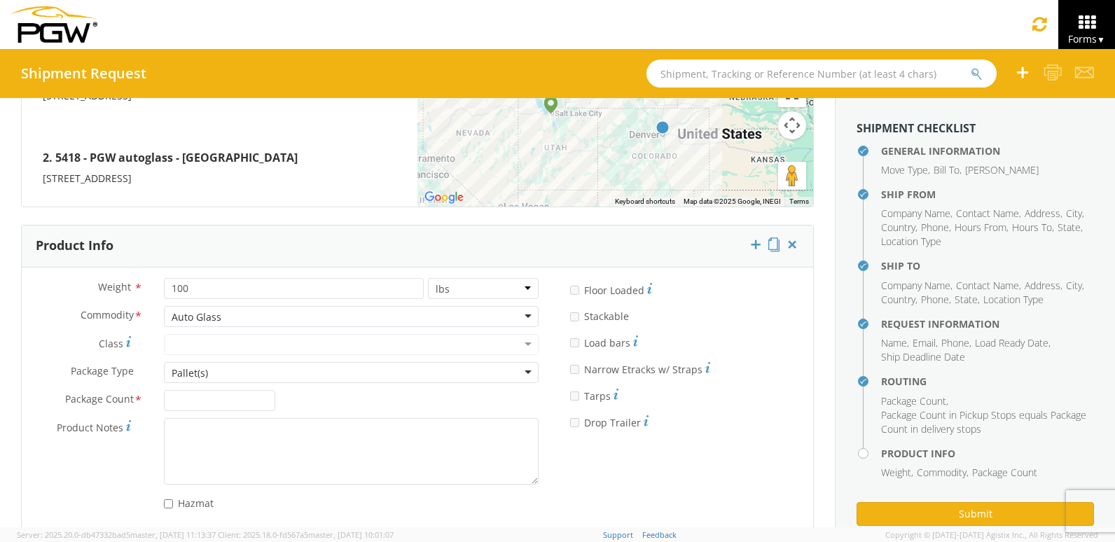
scroll to position [1227, 0]
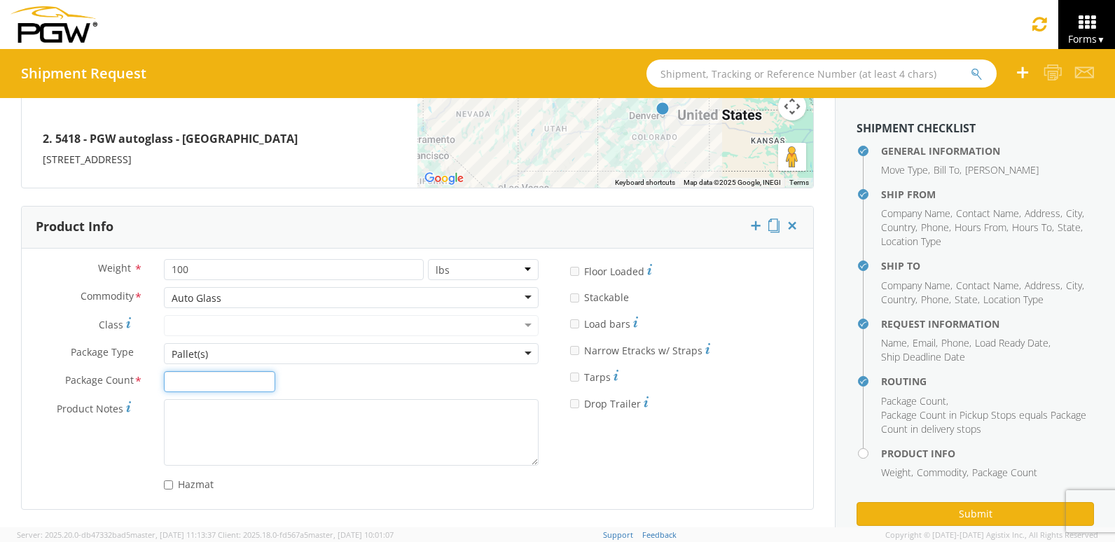
click at [191, 375] on input "Package Count *" at bounding box center [219, 381] width 111 height 21
type input "1"
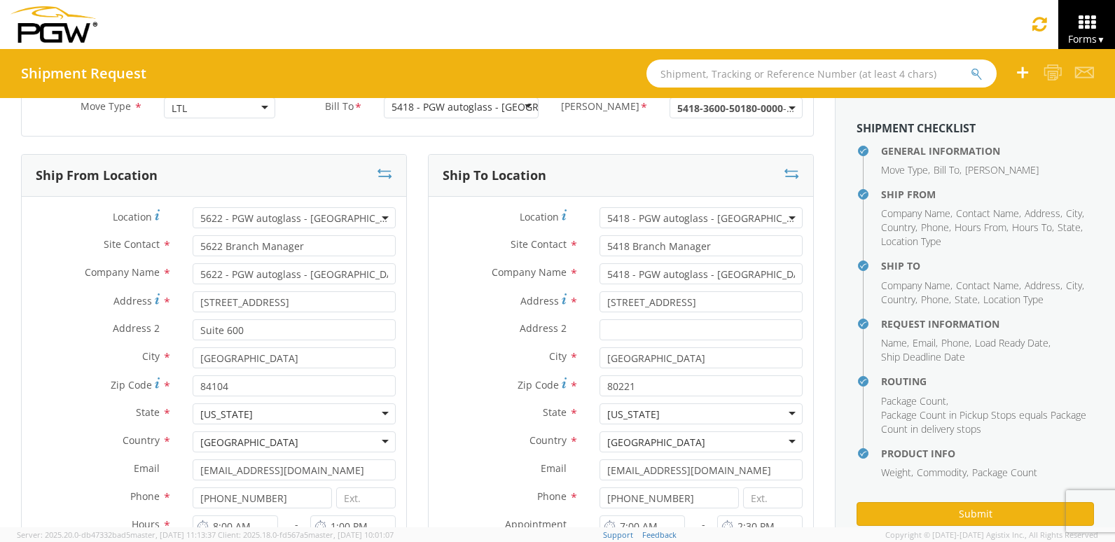
scroll to position [0, 0]
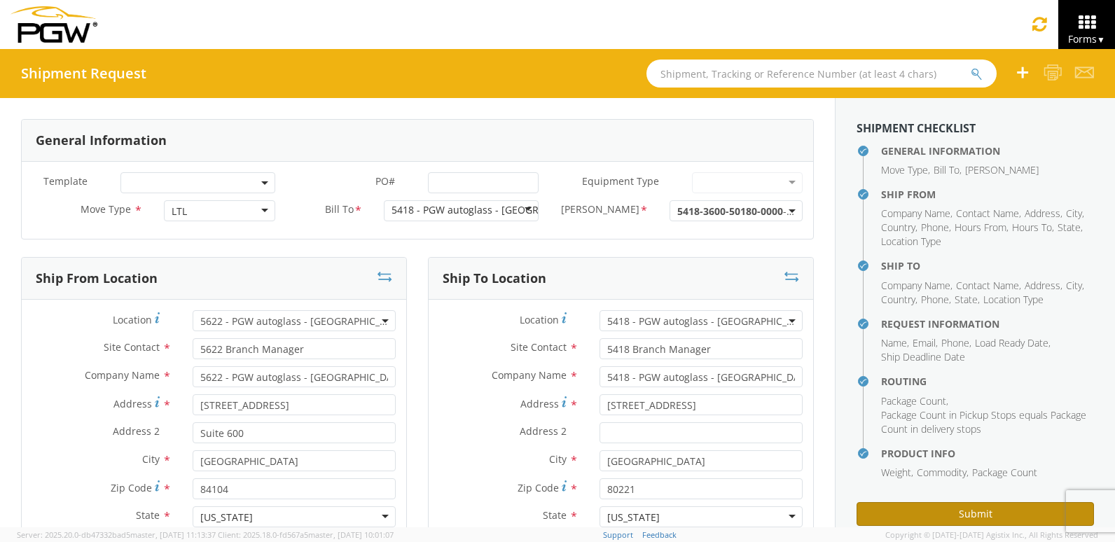
click at [955, 517] on button "Submit" at bounding box center [974, 514] width 237 height 24
